Goal: Task Accomplishment & Management: Complete application form

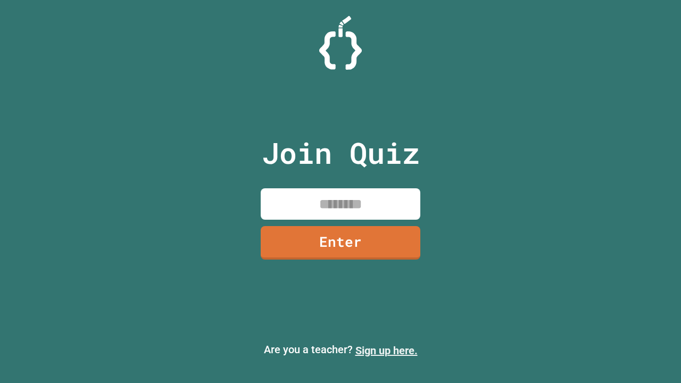
click at [386, 351] on link "Sign up here." at bounding box center [387, 350] width 62 height 13
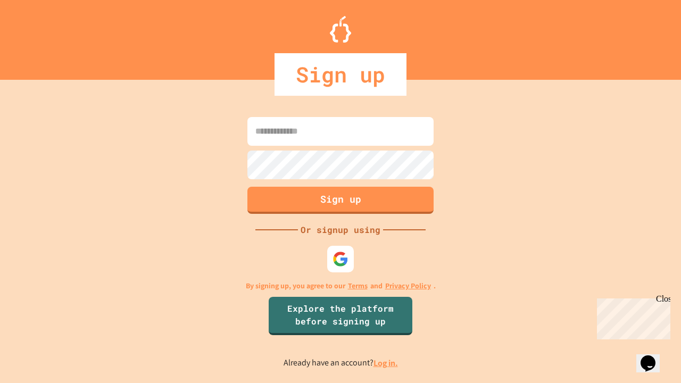
click at [386, 363] on link "Log in." at bounding box center [386, 363] width 24 height 11
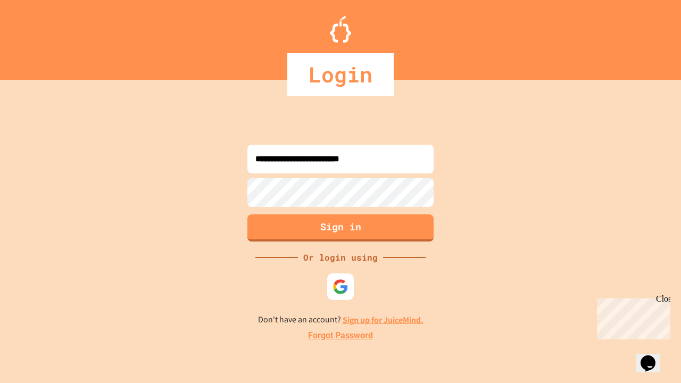
type input "**********"
